Goal: Information Seeking & Learning: Learn about a topic

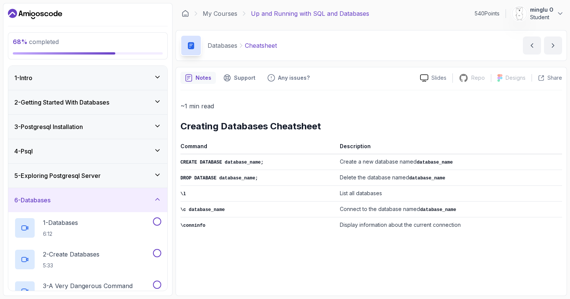
click at [99, 102] on h3 "2 - Getting Started With Databases" at bounding box center [61, 102] width 95 height 9
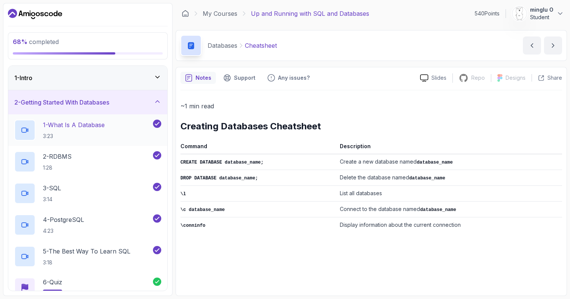
click at [95, 131] on h2 "1 - What Is A Database 3:23" at bounding box center [74, 131] width 62 height 20
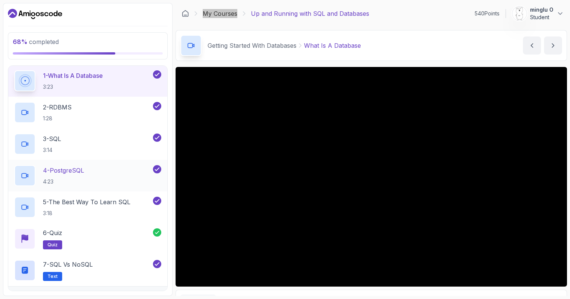
scroll to position [57, 0]
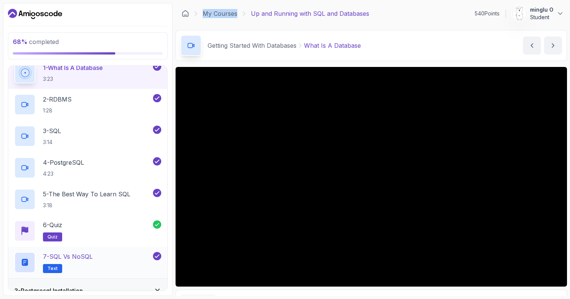
click at [113, 256] on div "7 - SQL vs NoSQL Text" at bounding box center [82, 262] width 137 height 21
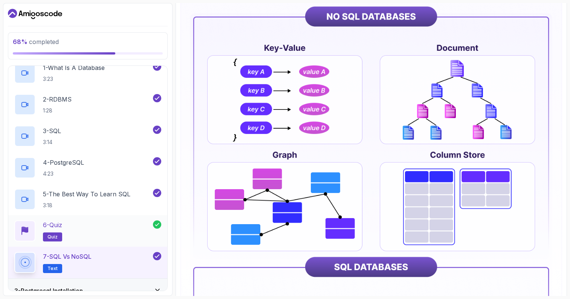
scroll to position [56, 0]
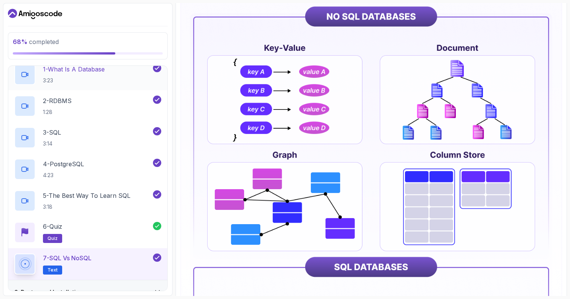
click at [104, 75] on h2 "1 - What Is A Database 3:23" at bounding box center [74, 75] width 62 height 20
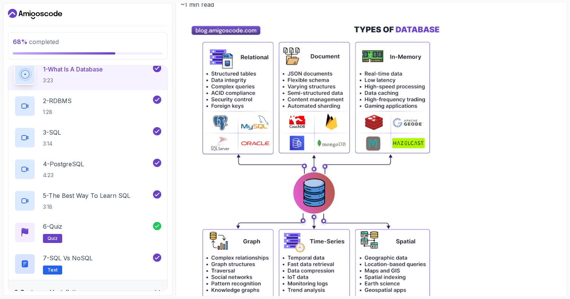
scroll to position [326, 0]
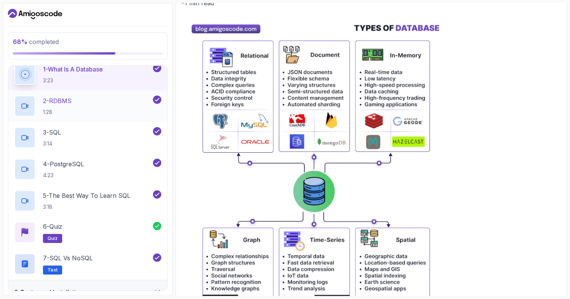
click at [81, 102] on div "2 - RDBMS 1:28" at bounding box center [82, 106] width 137 height 21
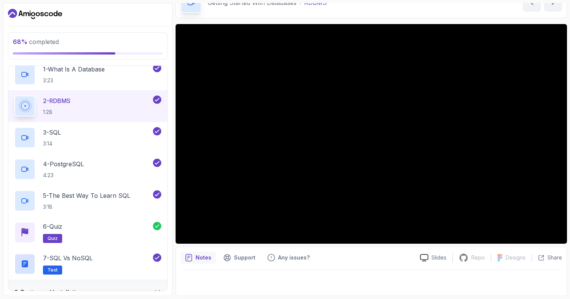
scroll to position [33, 0]
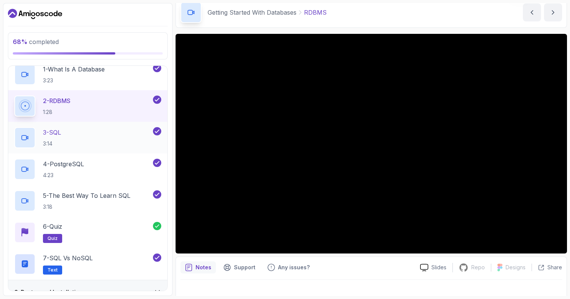
click at [120, 131] on div "3 - SQL 3:14" at bounding box center [82, 137] width 137 height 21
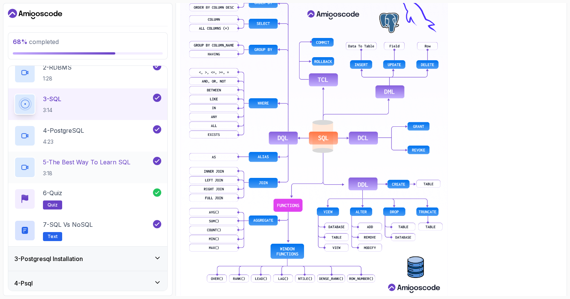
scroll to position [101, 0]
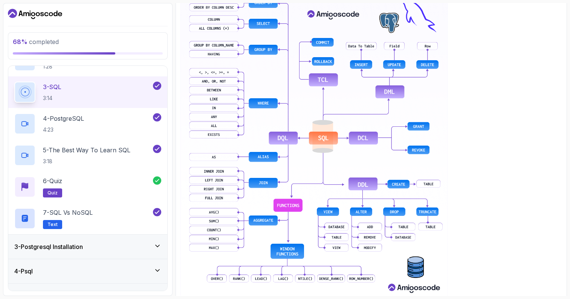
click at [109, 268] on div "4 - Psql" at bounding box center [87, 271] width 147 height 9
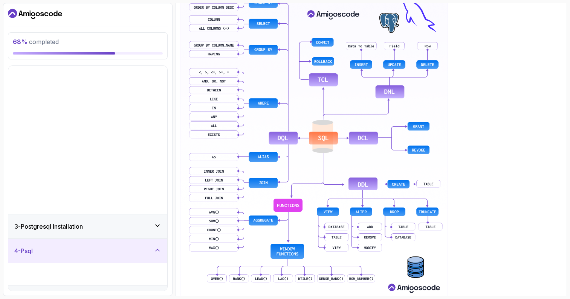
scroll to position [0, 0]
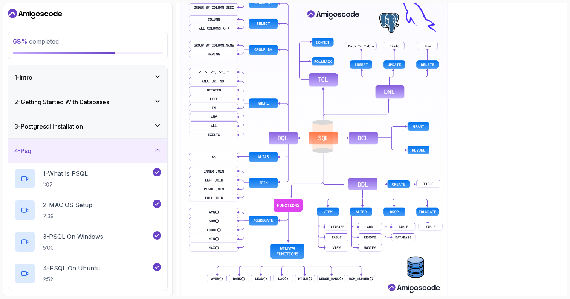
click at [105, 118] on div "3 - Postgresql Installation" at bounding box center [87, 126] width 159 height 24
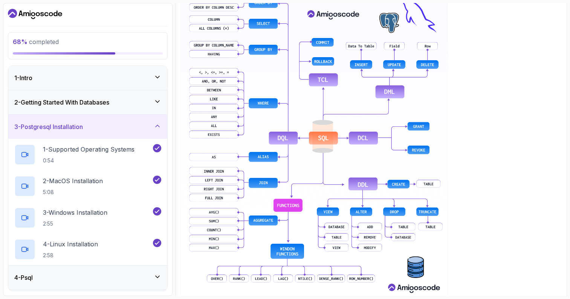
click at [105, 118] on div "3 - Postgresql Installation" at bounding box center [87, 127] width 159 height 24
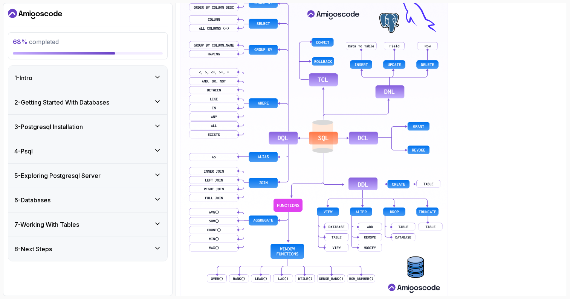
click at [113, 142] on div "4 - Psql" at bounding box center [87, 151] width 159 height 24
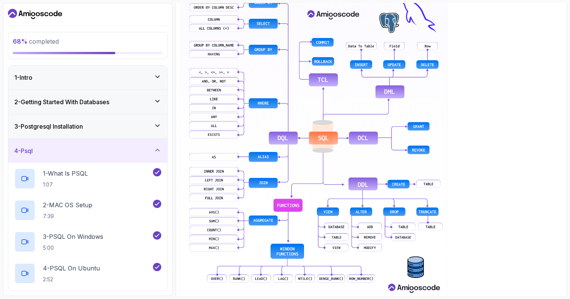
click at [113, 142] on div "4 - Psql" at bounding box center [87, 151] width 159 height 24
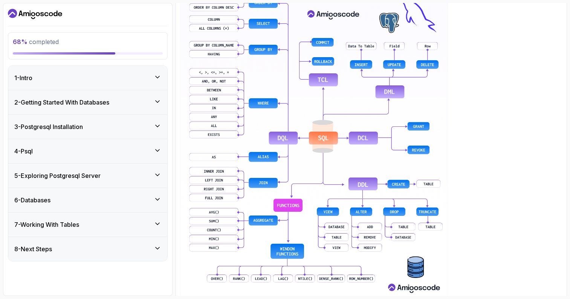
click at [113, 142] on div "4 - Psql" at bounding box center [87, 151] width 159 height 24
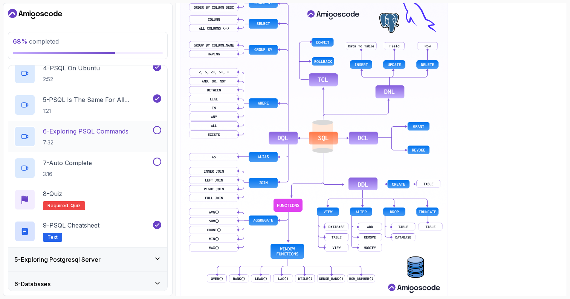
scroll to position [255, 0]
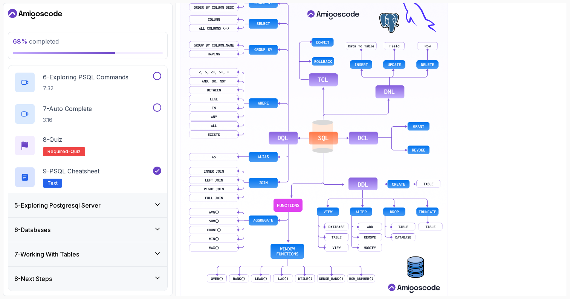
click at [95, 230] on div "6 - Databases" at bounding box center [87, 230] width 147 height 9
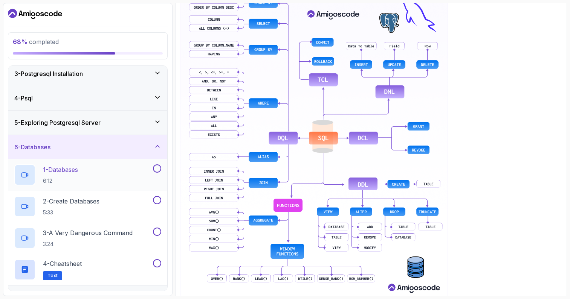
scroll to position [97, 0]
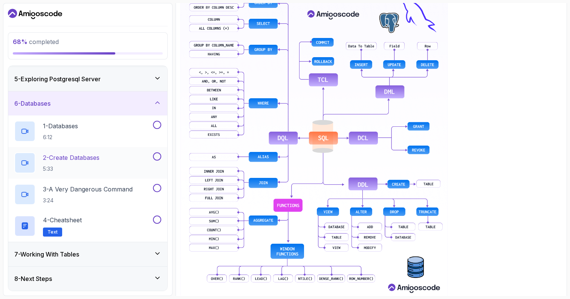
click at [113, 162] on div "2 - Create Databases 5:33" at bounding box center [82, 163] width 137 height 21
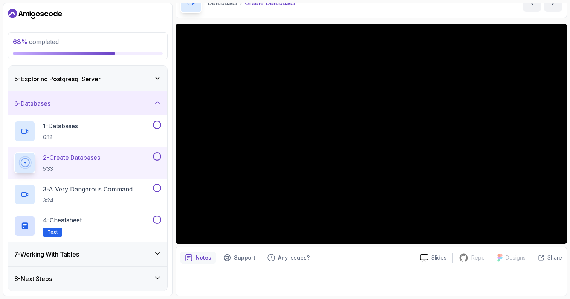
scroll to position [43, 0]
click at [124, 125] on div "1 - Databases 6:12" at bounding box center [82, 131] width 137 height 21
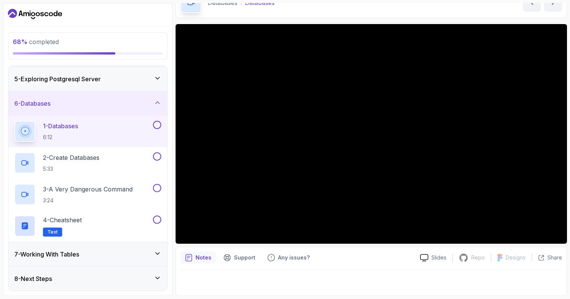
click at [147, 72] on div "5 - Exploring Postgresql Server" at bounding box center [87, 79] width 159 height 24
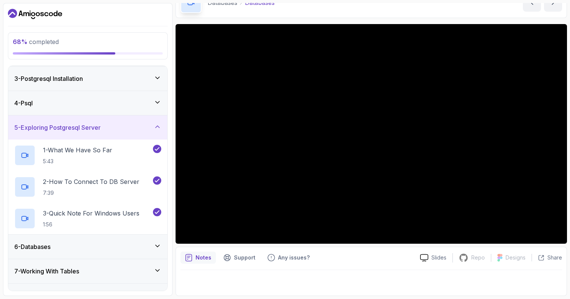
scroll to position [49, 0]
click at [112, 154] on p "1 - What We Have So Far" at bounding box center [77, 149] width 69 height 9
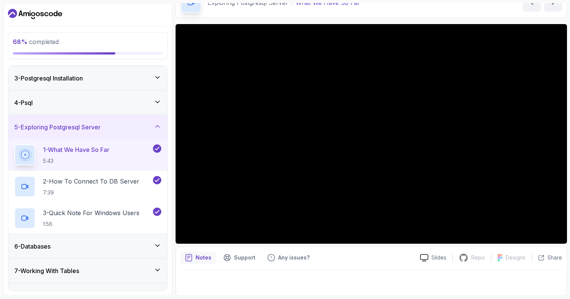
click at [105, 0] on section "68 % completed 1 - Intro 2 - Getting Started With Databases 3 - Postgresql Inst…" at bounding box center [285, 149] width 570 height 299
click at [79, 248] on div "6 - Databases" at bounding box center [87, 246] width 147 height 9
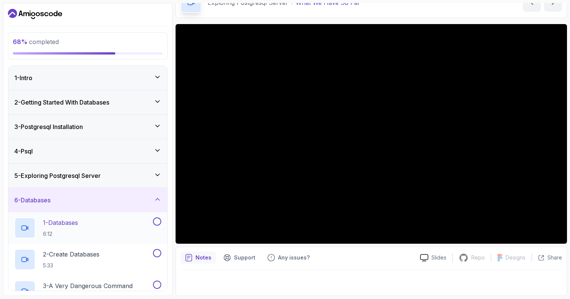
click at [91, 227] on div "1 - Databases 6:12" at bounding box center [82, 228] width 137 height 21
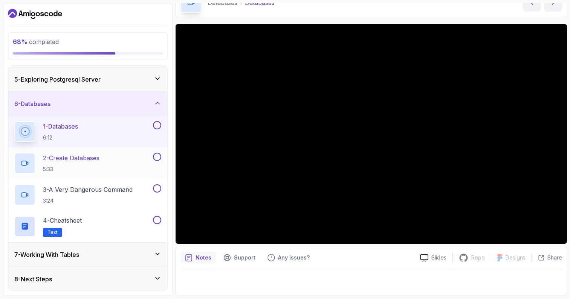
scroll to position [97, 0]
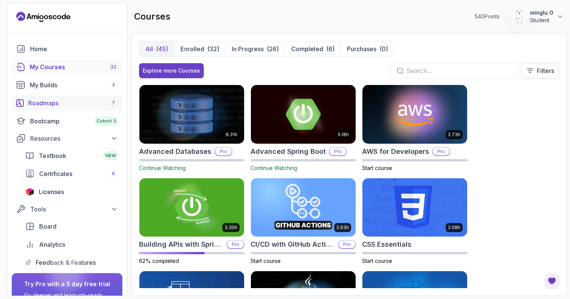
click at [69, 102] on div "Roadmaps 7" at bounding box center [73, 103] width 90 height 9
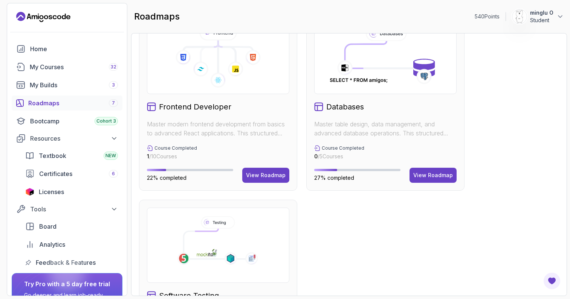
scroll to position [362, 0]
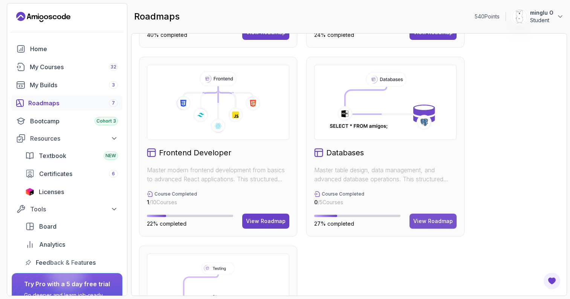
click at [439, 224] on div "View Roadmap" at bounding box center [433, 222] width 40 height 8
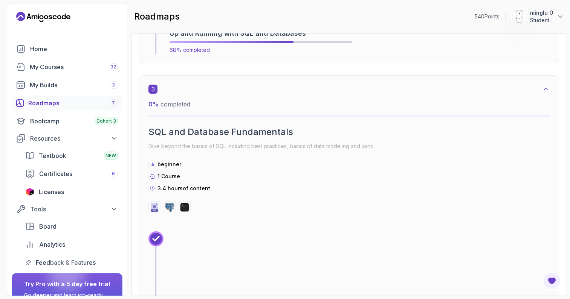
scroll to position [888, 0]
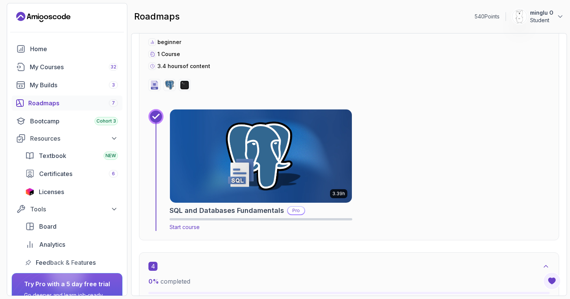
click at [195, 148] on img at bounding box center [260, 156] width 191 height 98
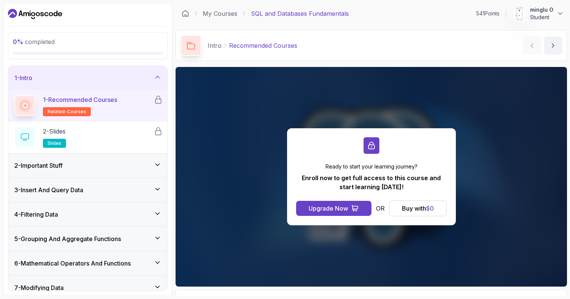
click at [106, 164] on div "2 - Important Stuff" at bounding box center [87, 165] width 147 height 9
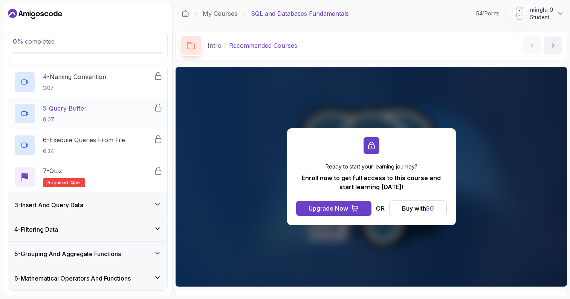
scroll to position [144, 0]
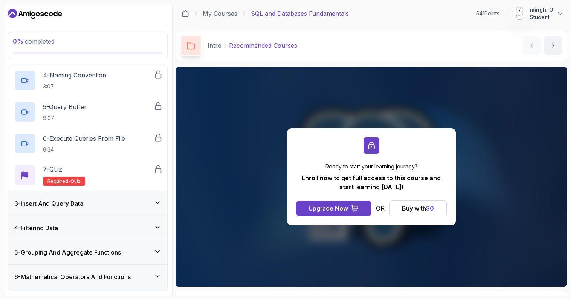
click at [79, 203] on h3 "3 - Insert And Query Data" at bounding box center [48, 203] width 69 height 9
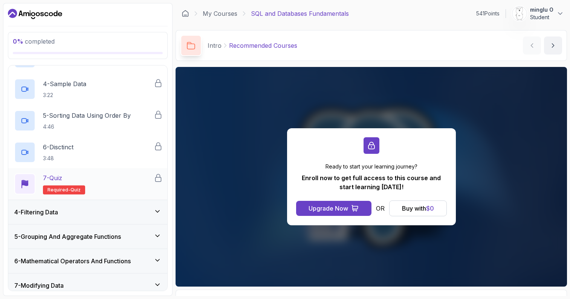
scroll to position [168, 0]
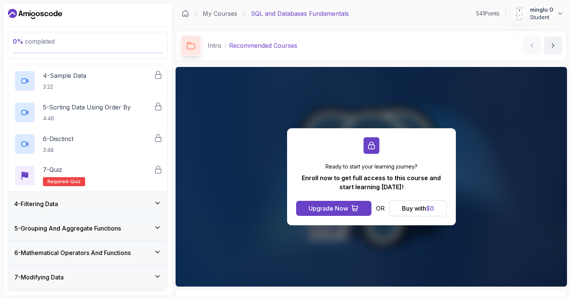
click at [72, 206] on div "4 - Filtering Data" at bounding box center [87, 204] width 147 height 9
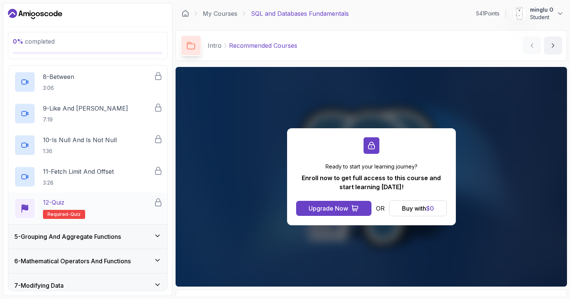
scroll to position [329, 0]
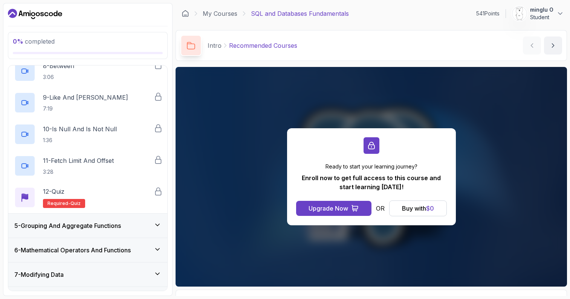
click at [78, 231] on div "5 - Grouping And Aggregate Functions" at bounding box center [87, 226] width 159 height 24
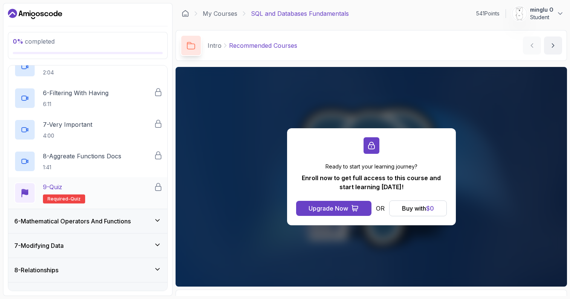
scroll to position [264, 0]
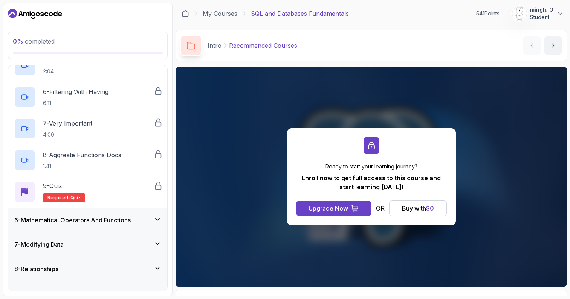
click at [100, 223] on h3 "6 - Mathematical Operators And Functions" at bounding box center [72, 220] width 116 height 9
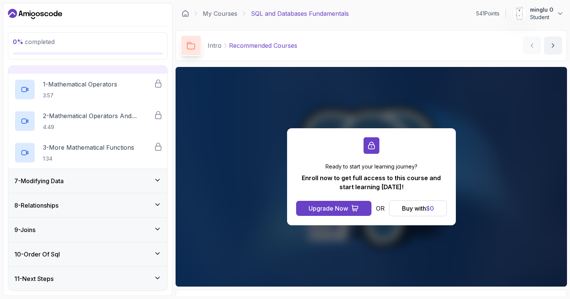
scroll to position [0, 0]
click at [83, 203] on div "8 - Relationships" at bounding box center [87, 205] width 147 height 9
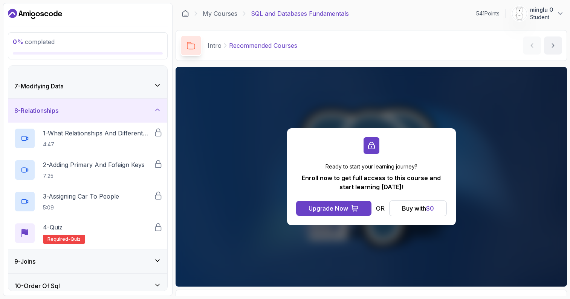
click at [112, 113] on div "8 - Relationships" at bounding box center [87, 110] width 147 height 9
